Goal: Task Accomplishment & Management: Manage account settings

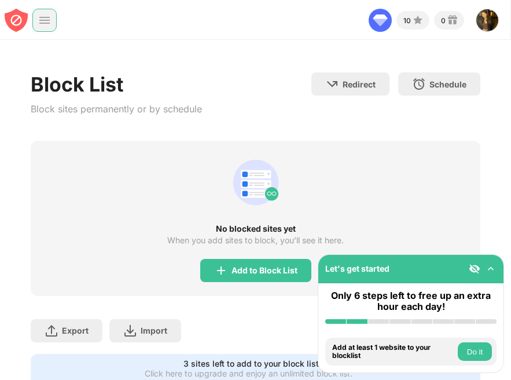
click at [40, 28] on div at bounding box center [44, 20] width 24 height 23
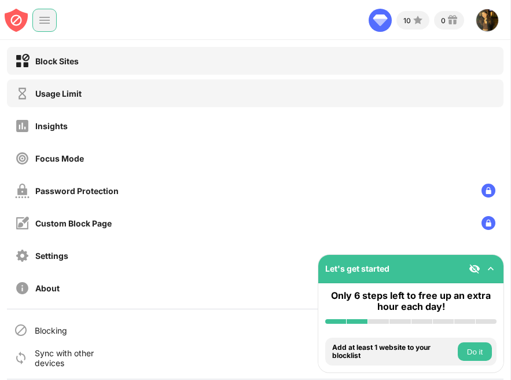
click at [76, 94] on div "Usage Limit" at bounding box center [58, 94] width 46 height 10
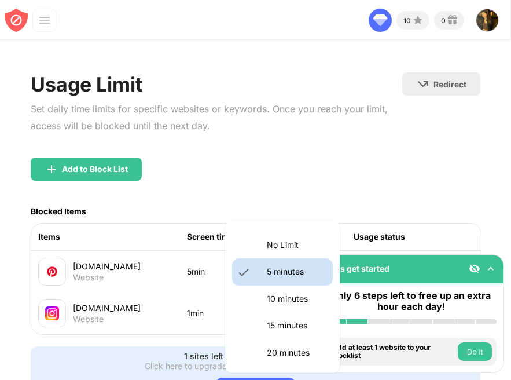
click at [301, 278] on body "Let's get started Only 6 steps left to free up an extra hour each day! Install …" at bounding box center [255, 190] width 511 height 380
click at [285, 298] on p "10 minutes" at bounding box center [296, 298] width 59 height 13
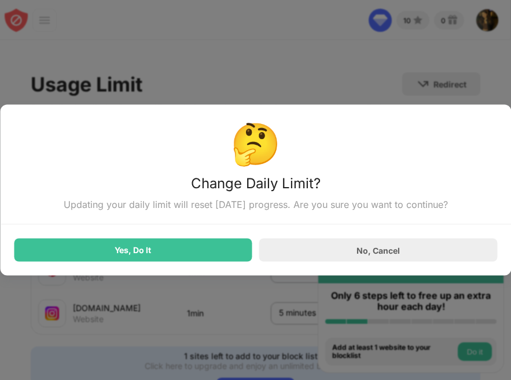
click at [194, 241] on div "Yes, Do It" at bounding box center [133, 249] width 238 height 23
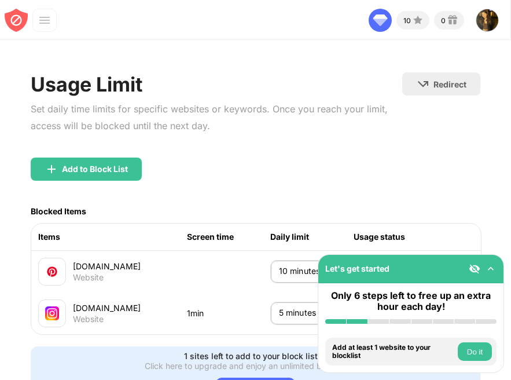
click at [292, 280] on body "Let's get started Only 6 steps left to free up an extra hour each day! Install …" at bounding box center [255, 190] width 511 height 380
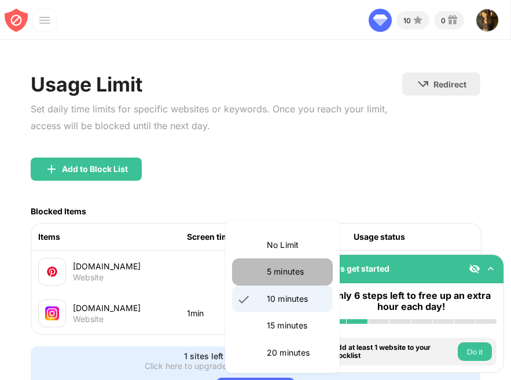
click at [287, 262] on li "5 minutes" at bounding box center [282, 271] width 101 height 27
type input "*"
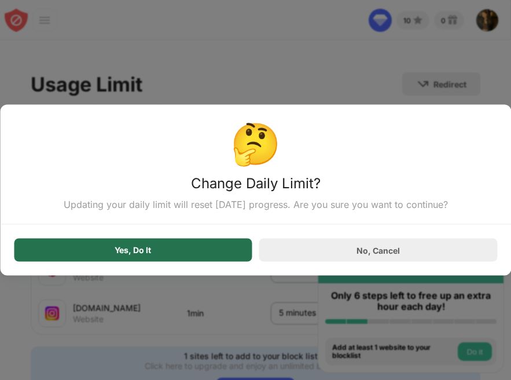
click at [210, 255] on div "Yes, Do It" at bounding box center [133, 249] width 238 height 23
